Goal: Task Accomplishment & Management: Manage account settings

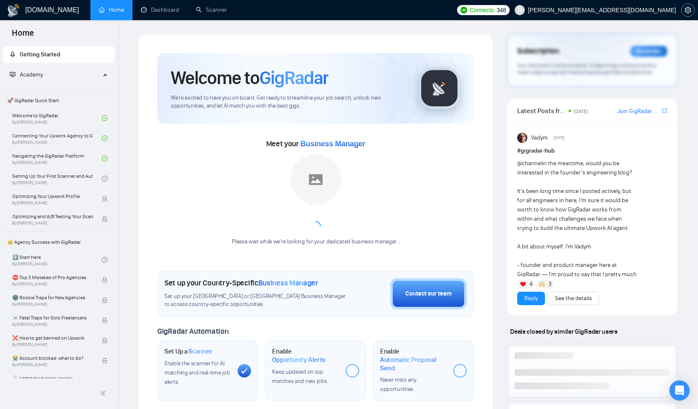
click at [689, 8] on icon "setting" at bounding box center [688, 10] width 7 height 7
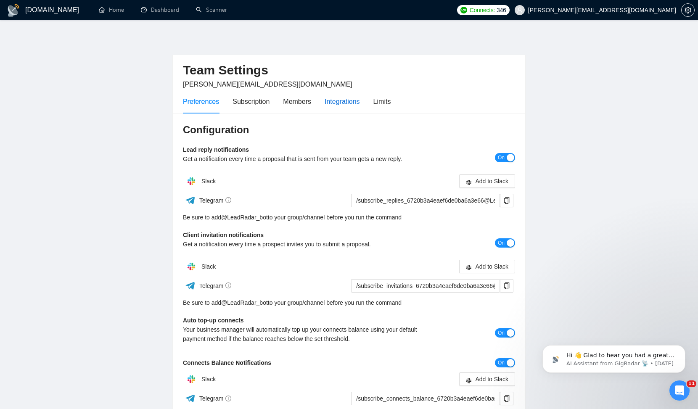
click at [345, 103] on div "Integrations" at bounding box center [342, 101] width 35 height 11
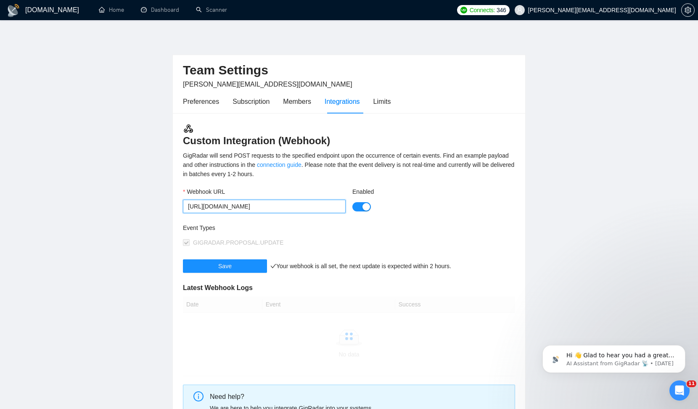
click at [317, 204] on input "[URL][DOMAIN_NAME]" at bounding box center [264, 206] width 163 height 13
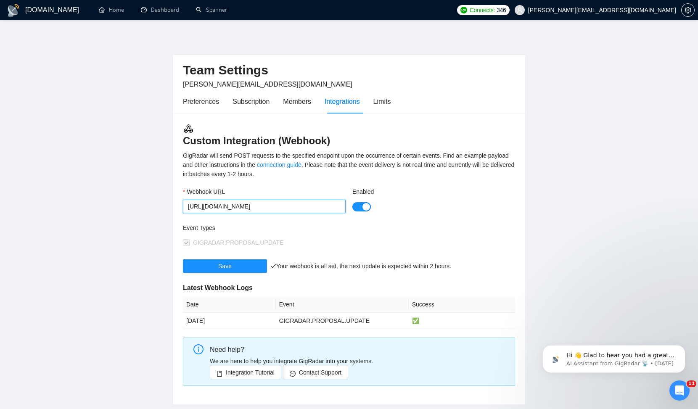
click at [335, 206] on input "[URL][DOMAIN_NAME]" at bounding box center [264, 206] width 163 height 13
click at [455, 203] on div at bounding box center [433, 207] width 163 height 10
click at [561, 177] on main "Team Settings [PERSON_NAME][EMAIL_ADDRESS][DOMAIN_NAME] Preferences Subscriptio…" at bounding box center [348, 219] width 671 height 371
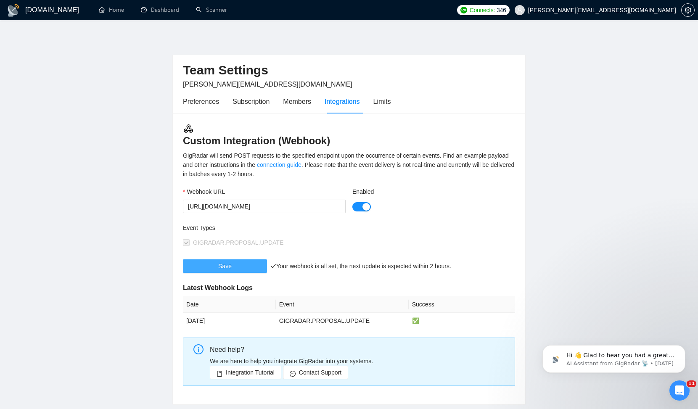
click at [217, 267] on button "Save" at bounding box center [225, 265] width 84 height 13
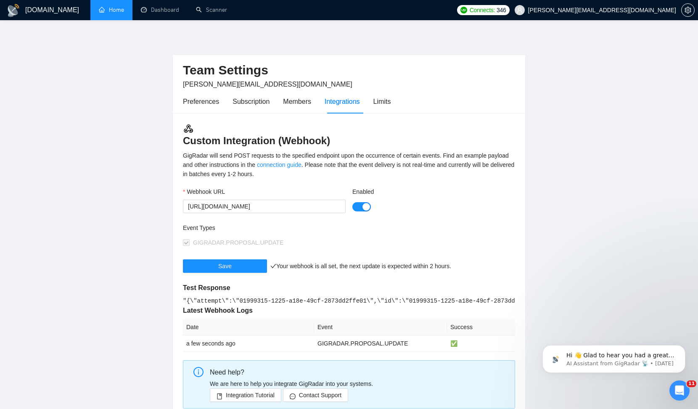
click at [110, 12] on link "Home" at bounding box center [111, 9] width 25 height 7
